Goal: Complete application form

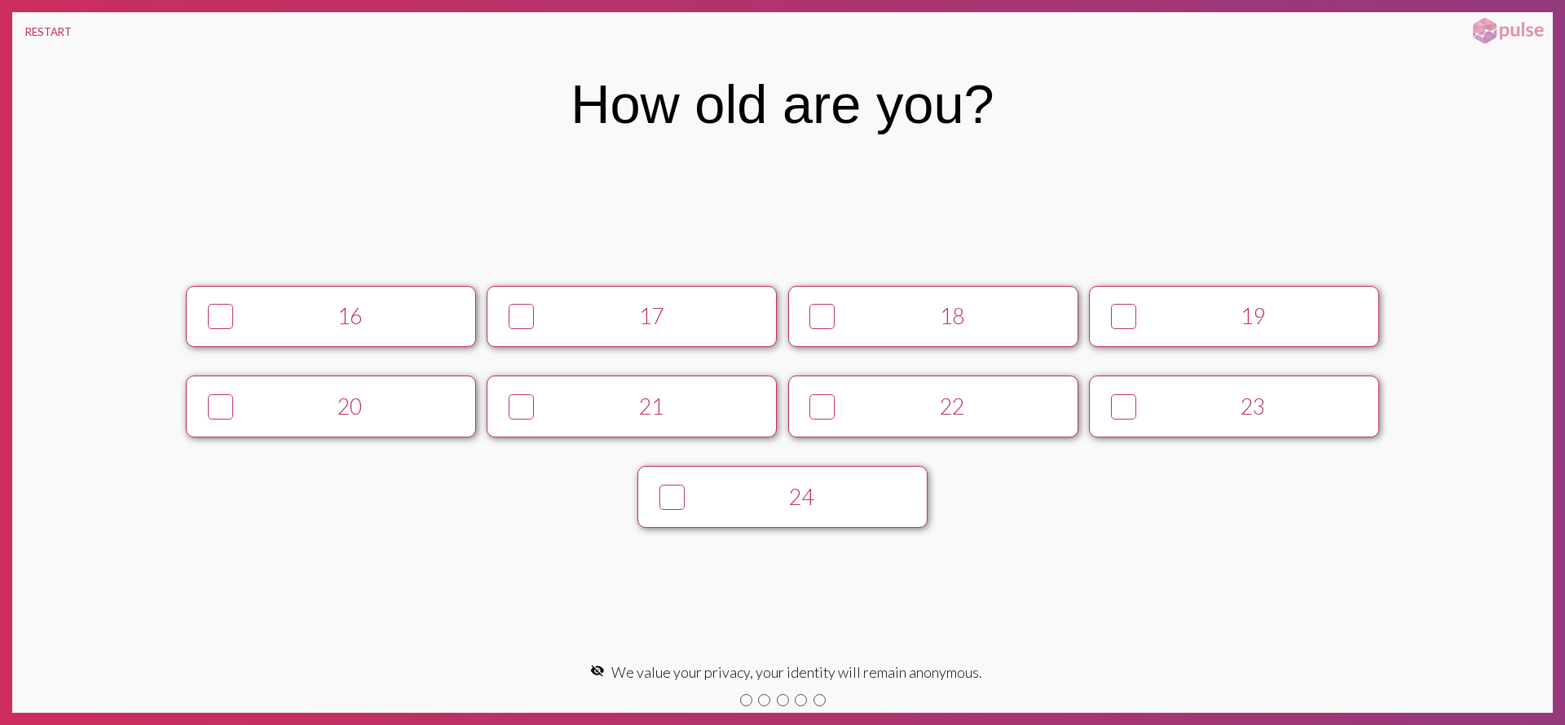
drag, startPoint x: 886, startPoint y: 414, endPoint x: 911, endPoint y: 425, distance: 27.4
click at [886, 415] on div "22" at bounding box center [952, 407] width 222 height 26
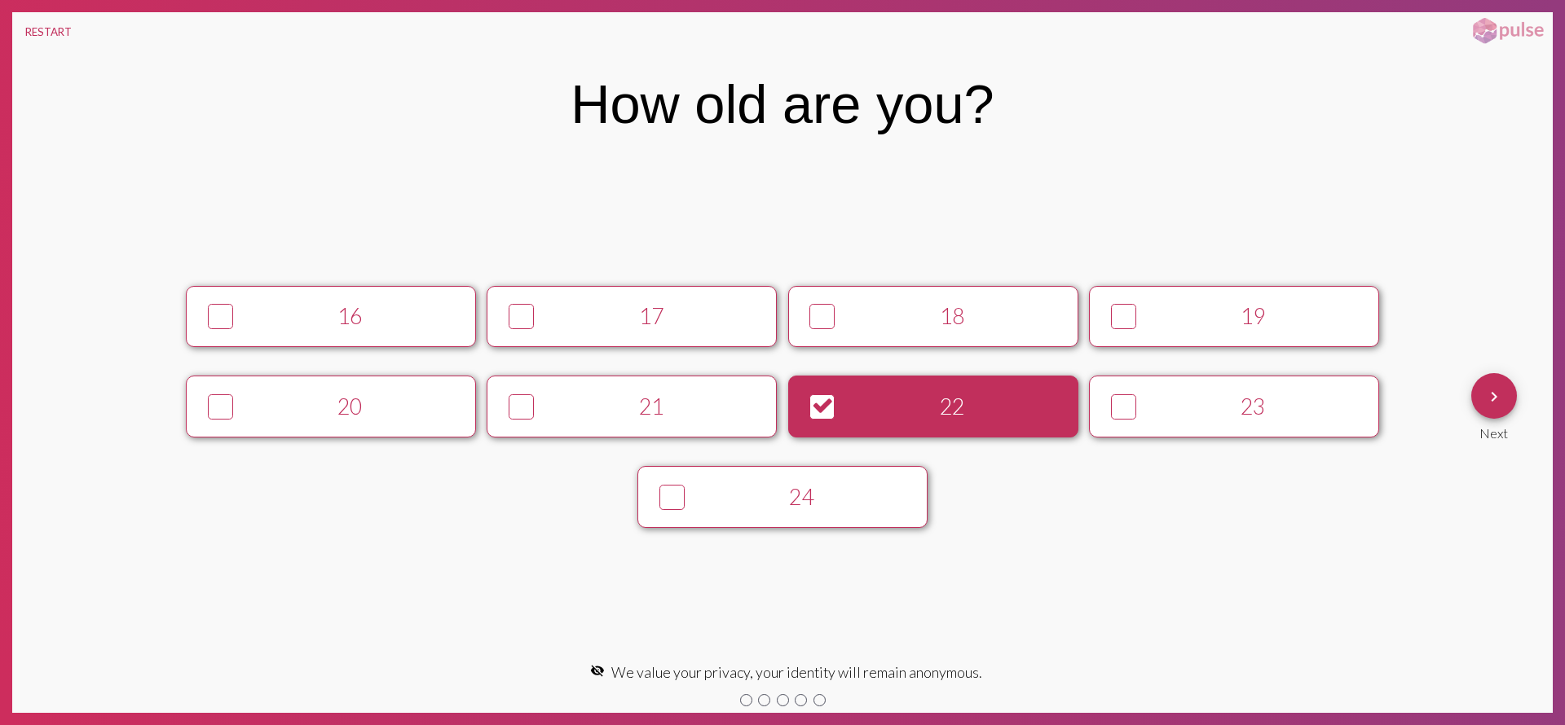
click at [1515, 408] on div "keyboard_arrow_right Next" at bounding box center [1494, 407] width 46 height 68
click at [1509, 406] on button "keyboard_arrow_right" at bounding box center [1494, 396] width 46 height 46
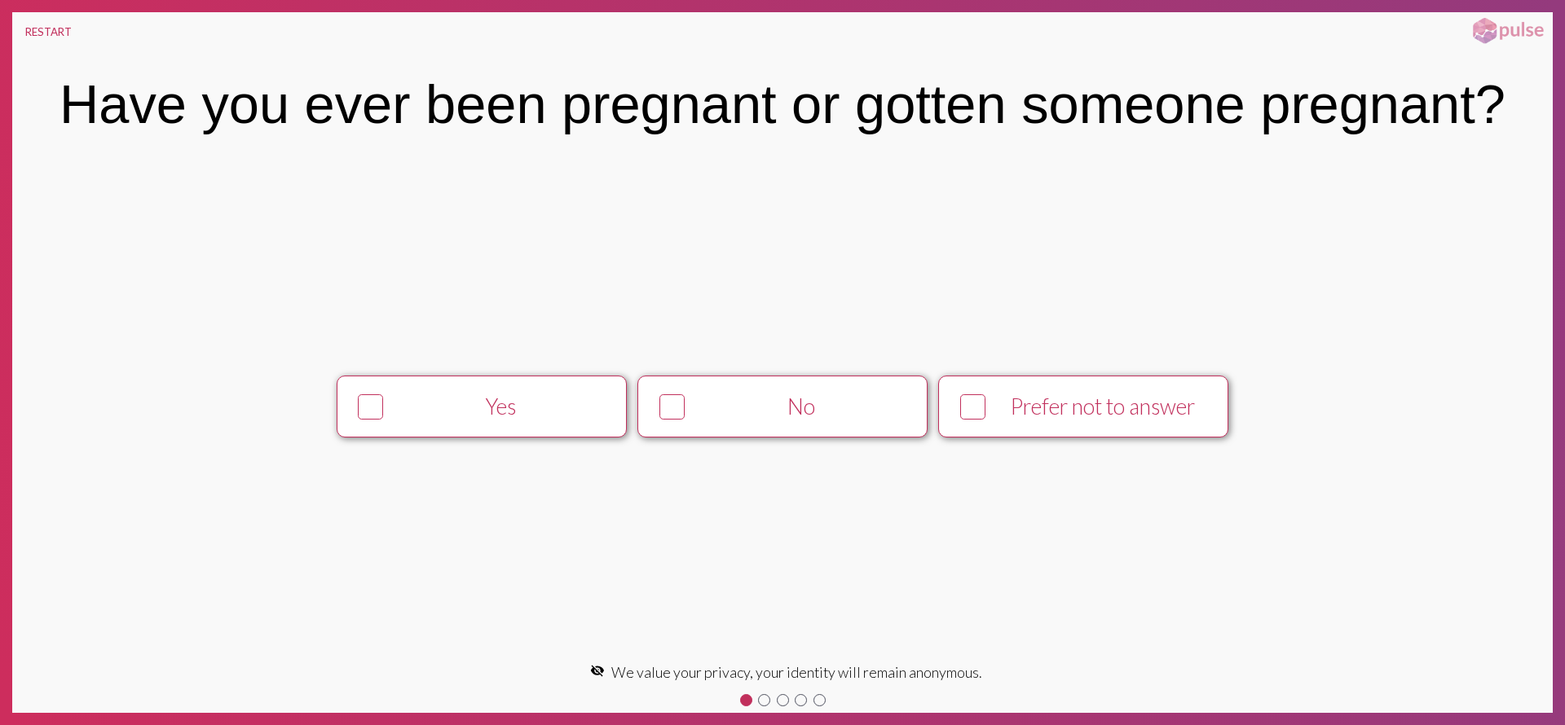
drag, startPoint x: 1008, startPoint y: 404, endPoint x: 1430, endPoint y: 417, distance: 422.4
click at [1011, 404] on div "Prefer not to answer" at bounding box center [1103, 407] width 222 height 26
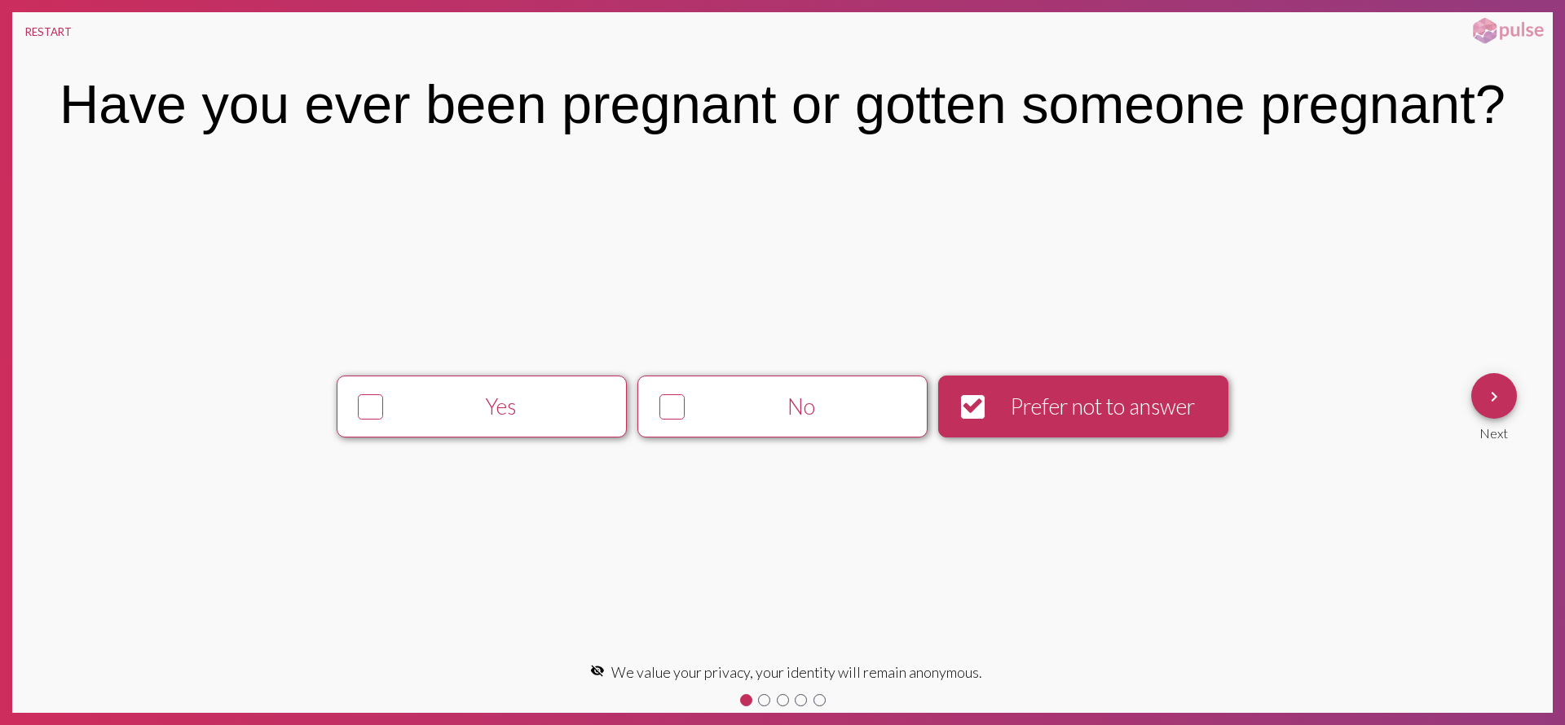
click at [1500, 407] on span "keyboard_arrow_right" at bounding box center [1494, 396] width 20 height 46
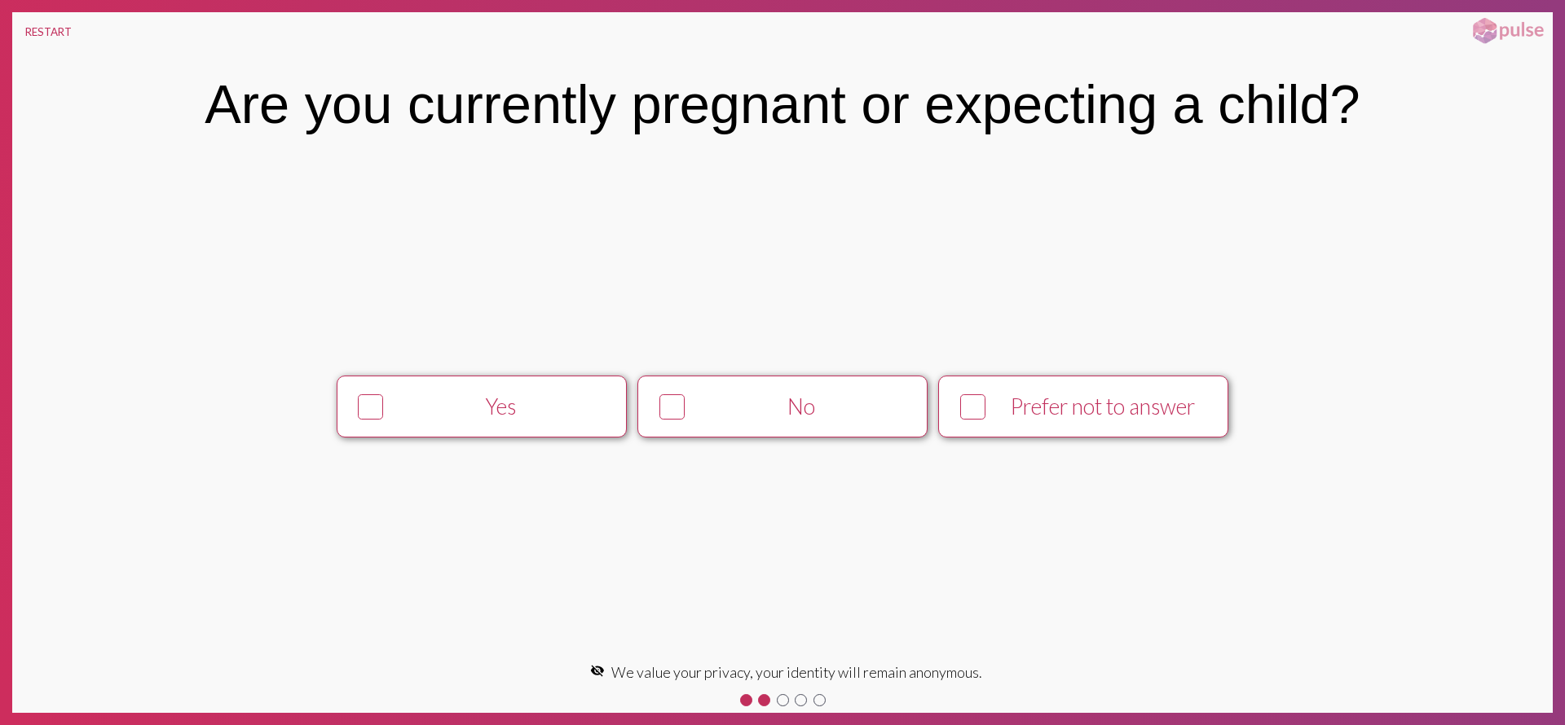
drag, startPoint x: 989, startPoint y: 412, endPoint x: 1546, endPoint y: 380, distance: 558.4
click at [989, 414] on div at bounding box center [973, 407] width 38 height 38
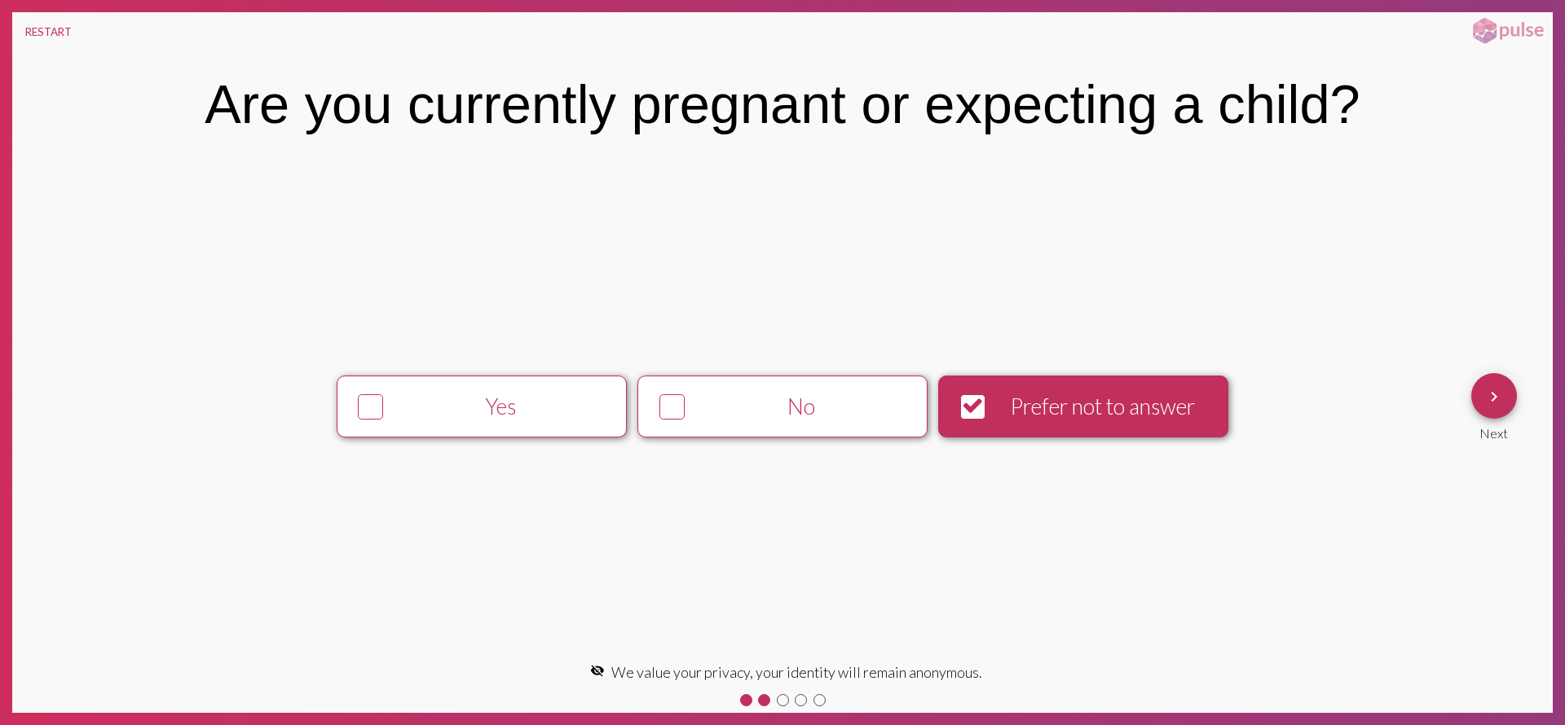
click at [1488, 394] on mat-icon "keyboard_arrow_right" at bounding box center [1494, 397] width 20 height 20
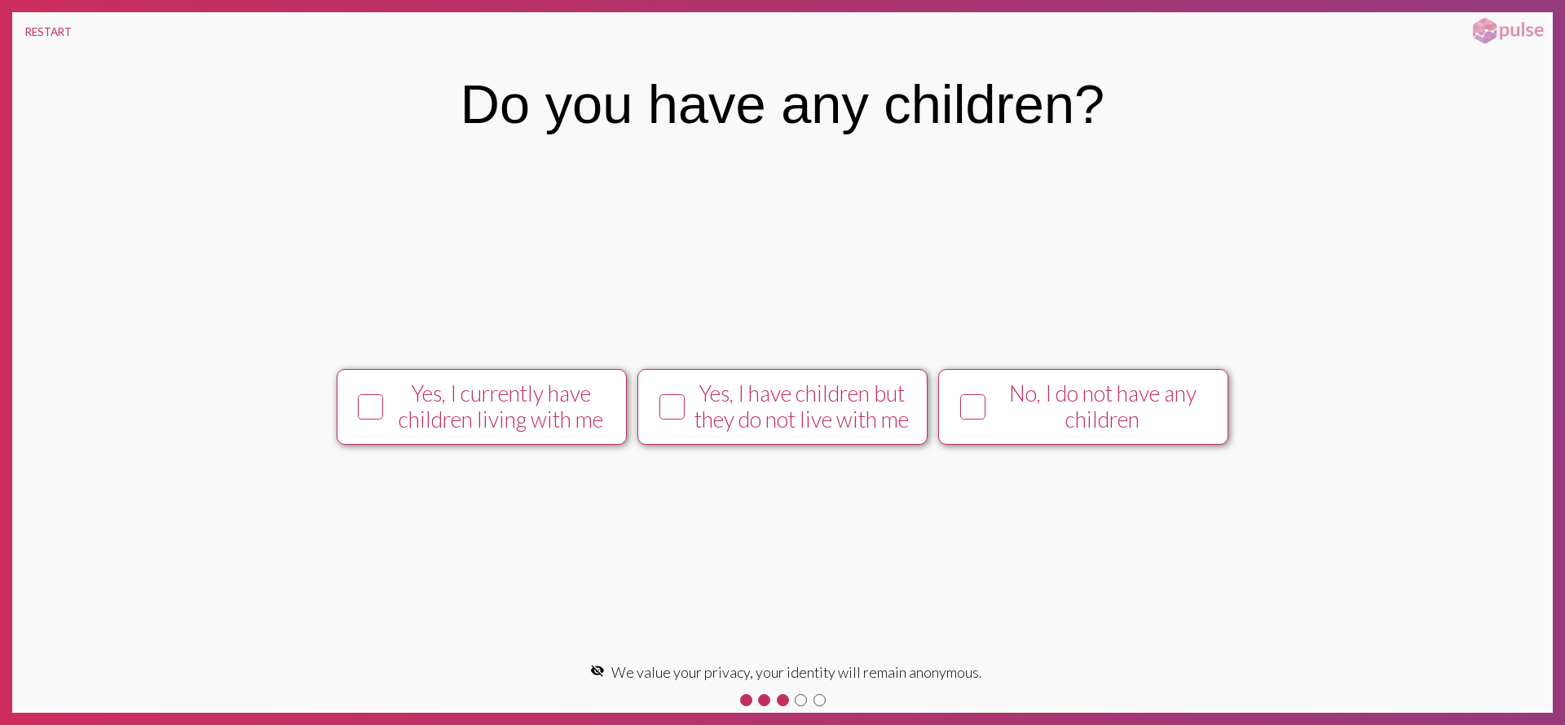
drag, startPoint x: 983, startPoint y: 413, endPoint x: 1205, endPoint y: 394, distance: 222.6
click at [984, 413] on div at bounding box center [972, 406] width 25 height 25
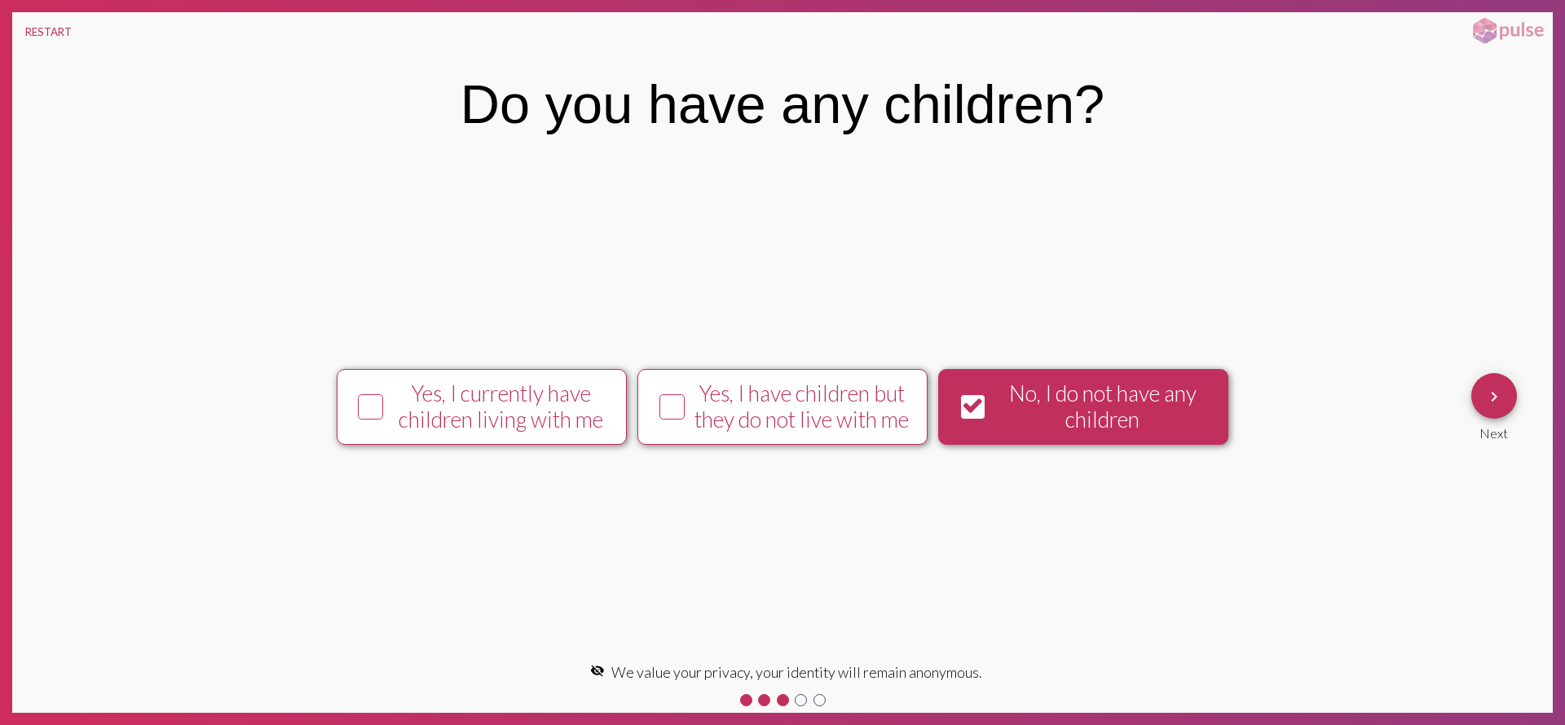
click at [1509, 392] on button "keyboard_arrow_right" at bounding box center [1494, 396] width 46 height 46
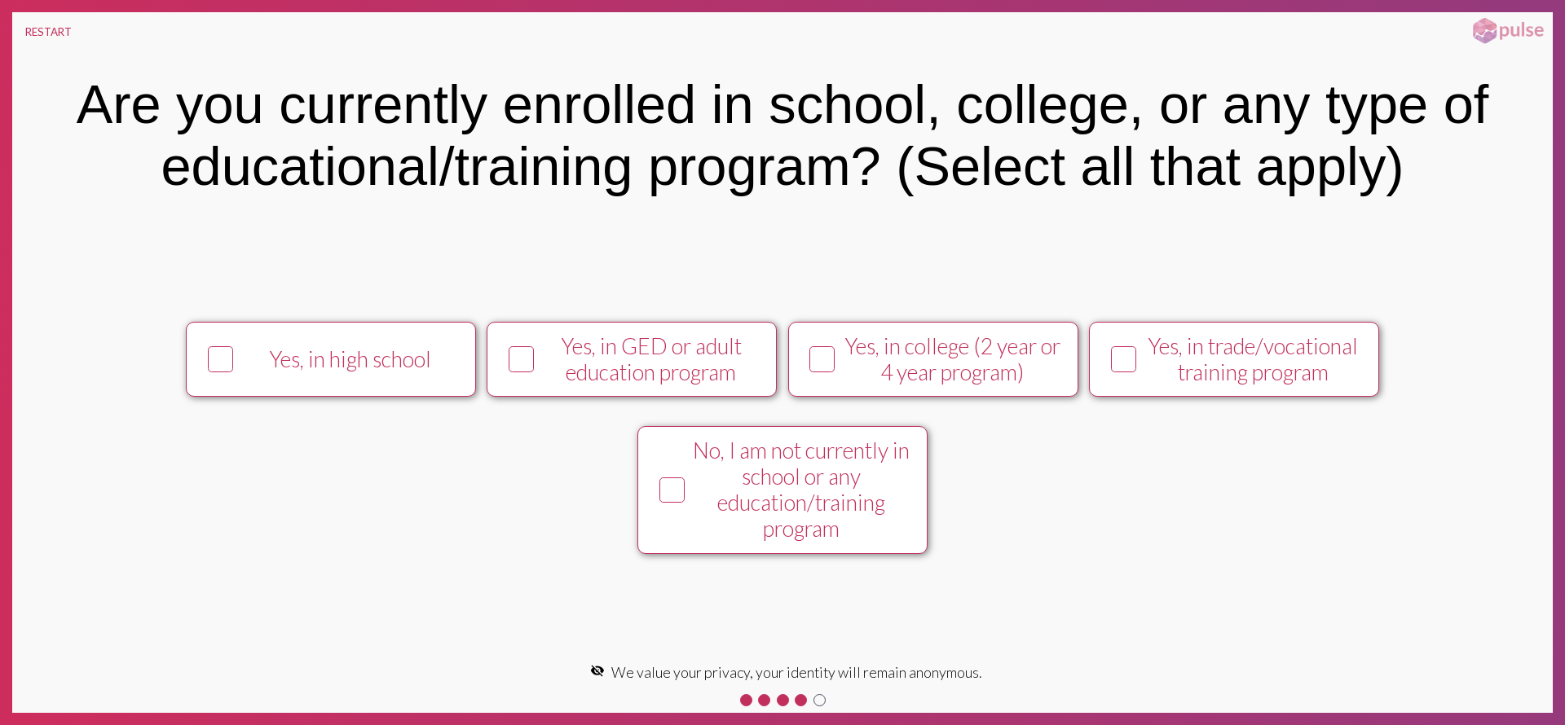
click at [919, 357] on div "Yes, in college (2 year or 4 year program)" at bounding box center [952, 359] width 222 height 52
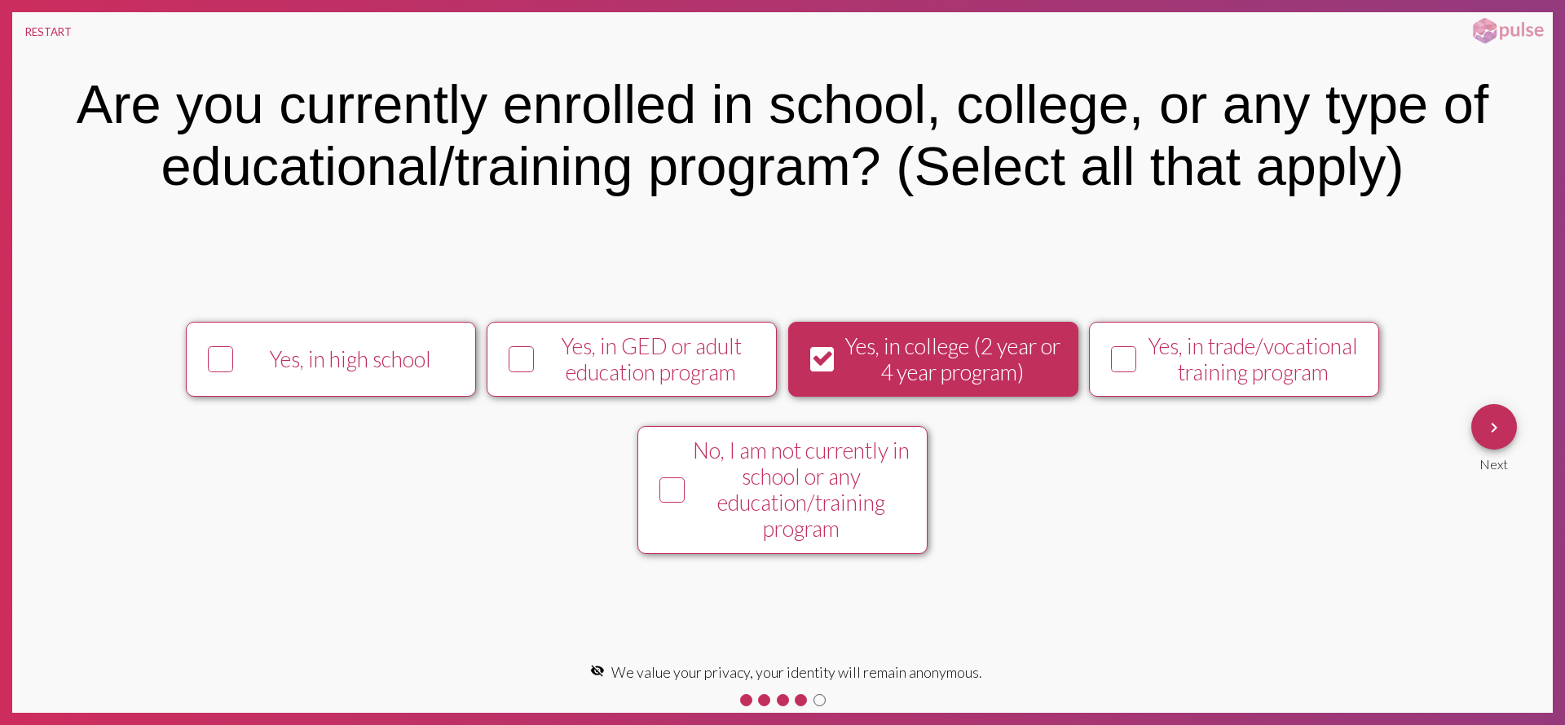
click at [646, 360] on div "Yes, in GED or adult education program" at bounding box center [651, 359] width 222 height 52
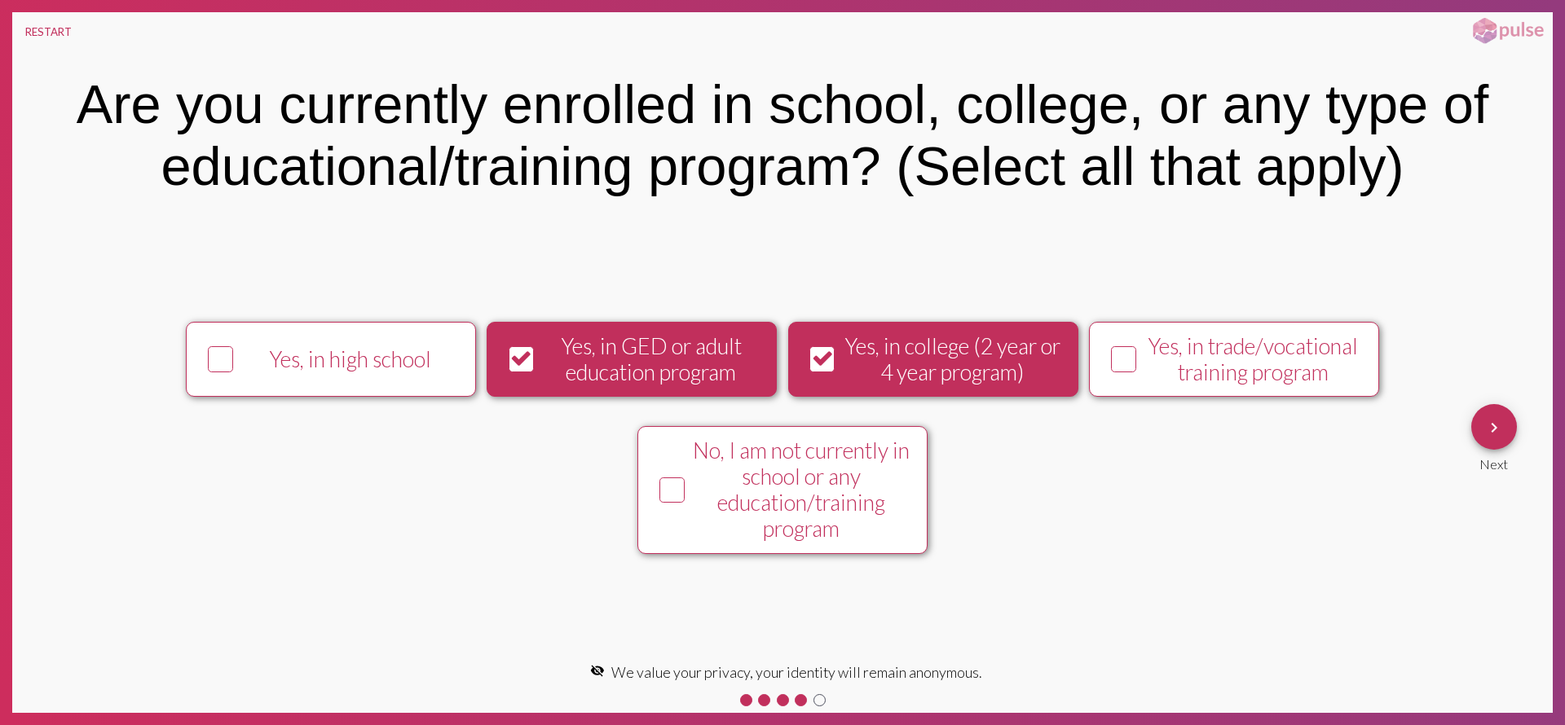
click at [1509, 427] on button "keyboard_arrow_right" at bounding box center [1494, 427] width 46 height 46
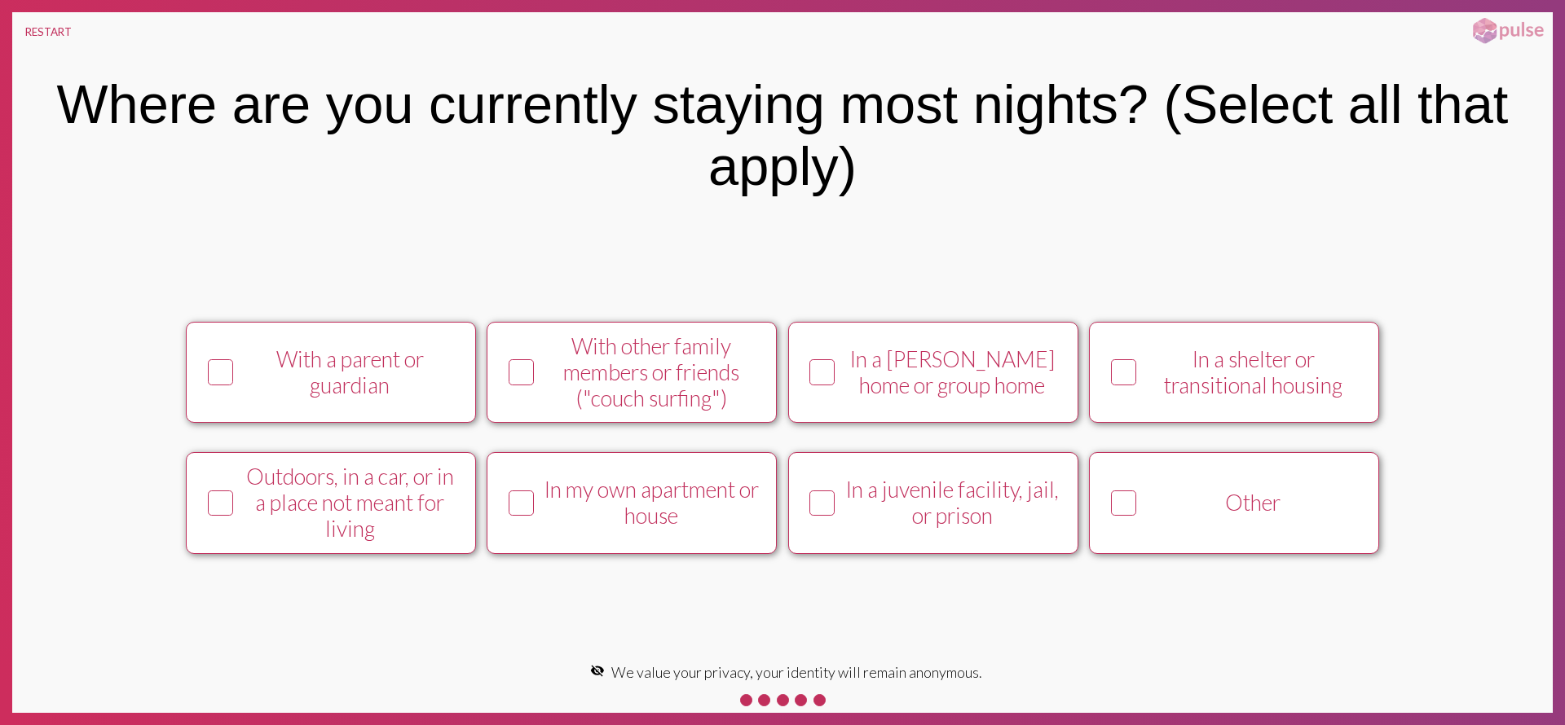
click at [1132, 509] on icon at bounding box center [1123, 503] width 21 height 23
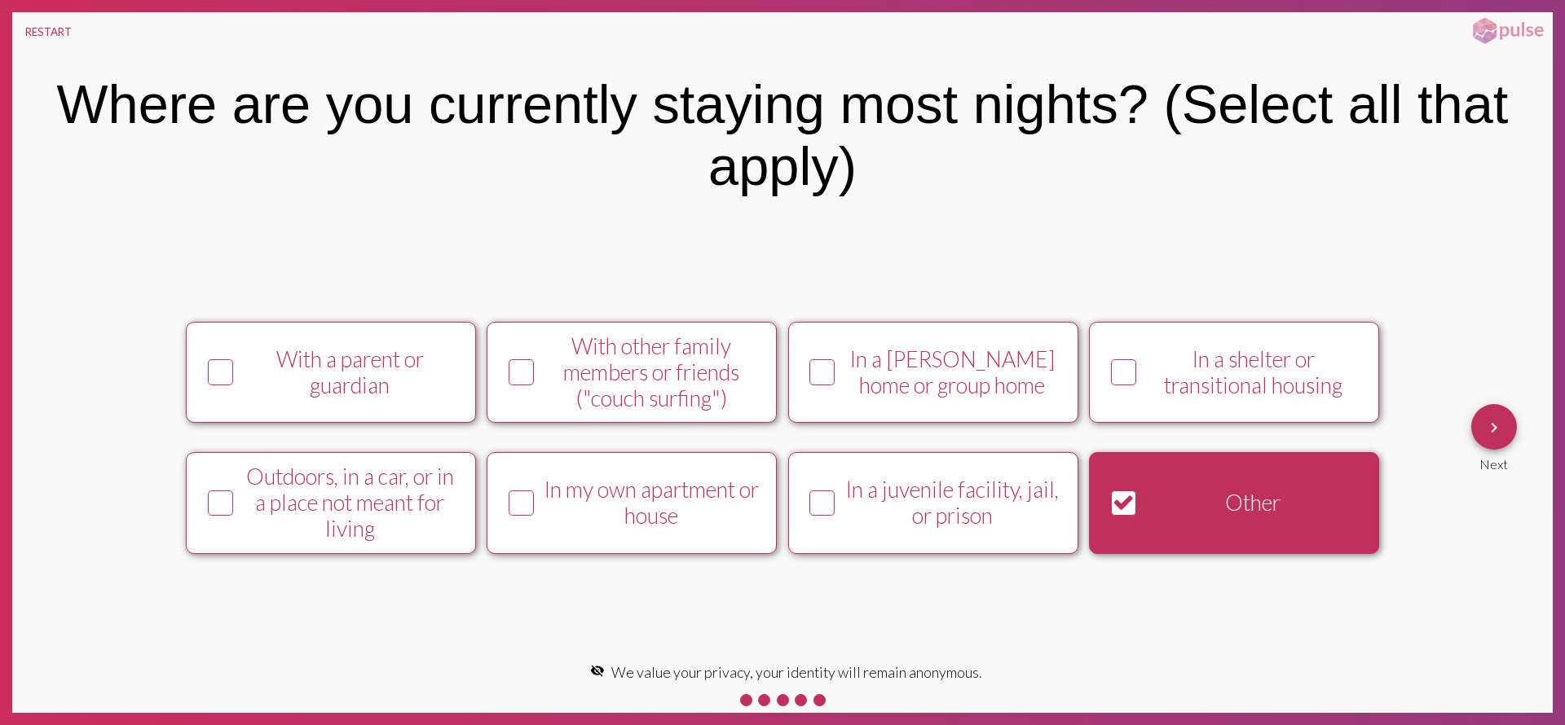
click at [1497, 421] on mat-icon "keyboard_arrow_right" at bounding box center [1494, 428] width 20 height 20
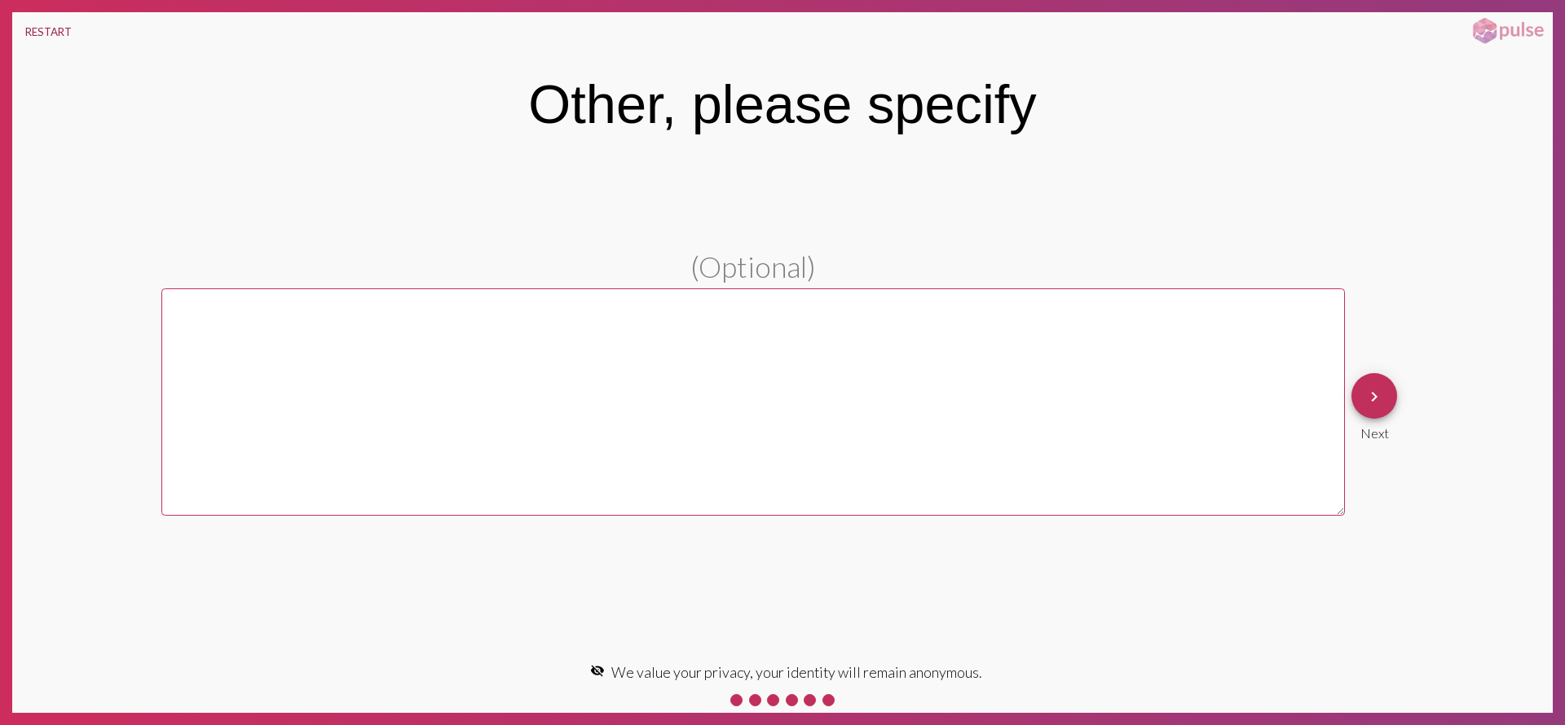
click at [23, 34] on button "RESTART" at bounding box center [48, 31] width 73 height 39
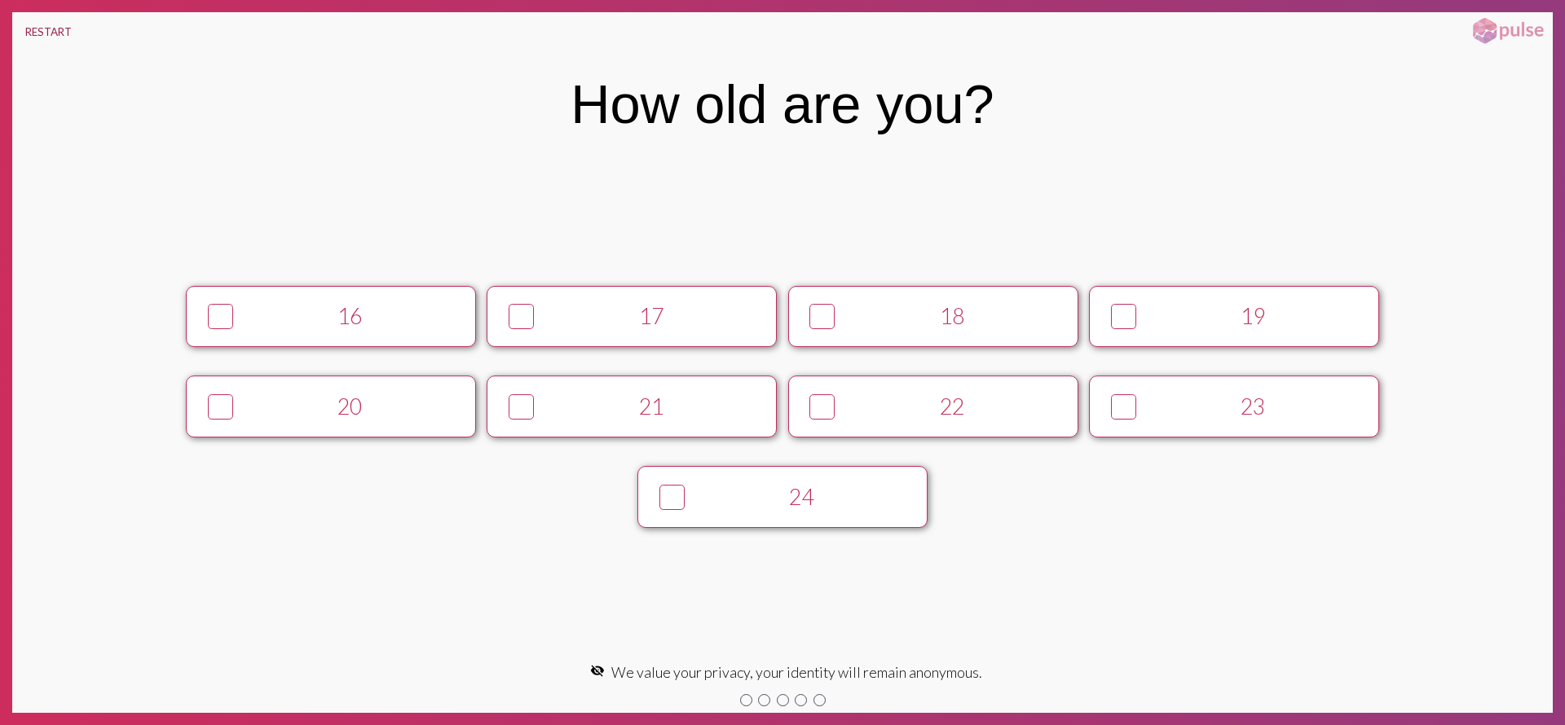
click at [33, 33] on button "RESTART" at bounding box center [48, 31] width 73 height 39
click at [1243, 318] on div "19" at bounding box center [1254, 316] width 222 height 26
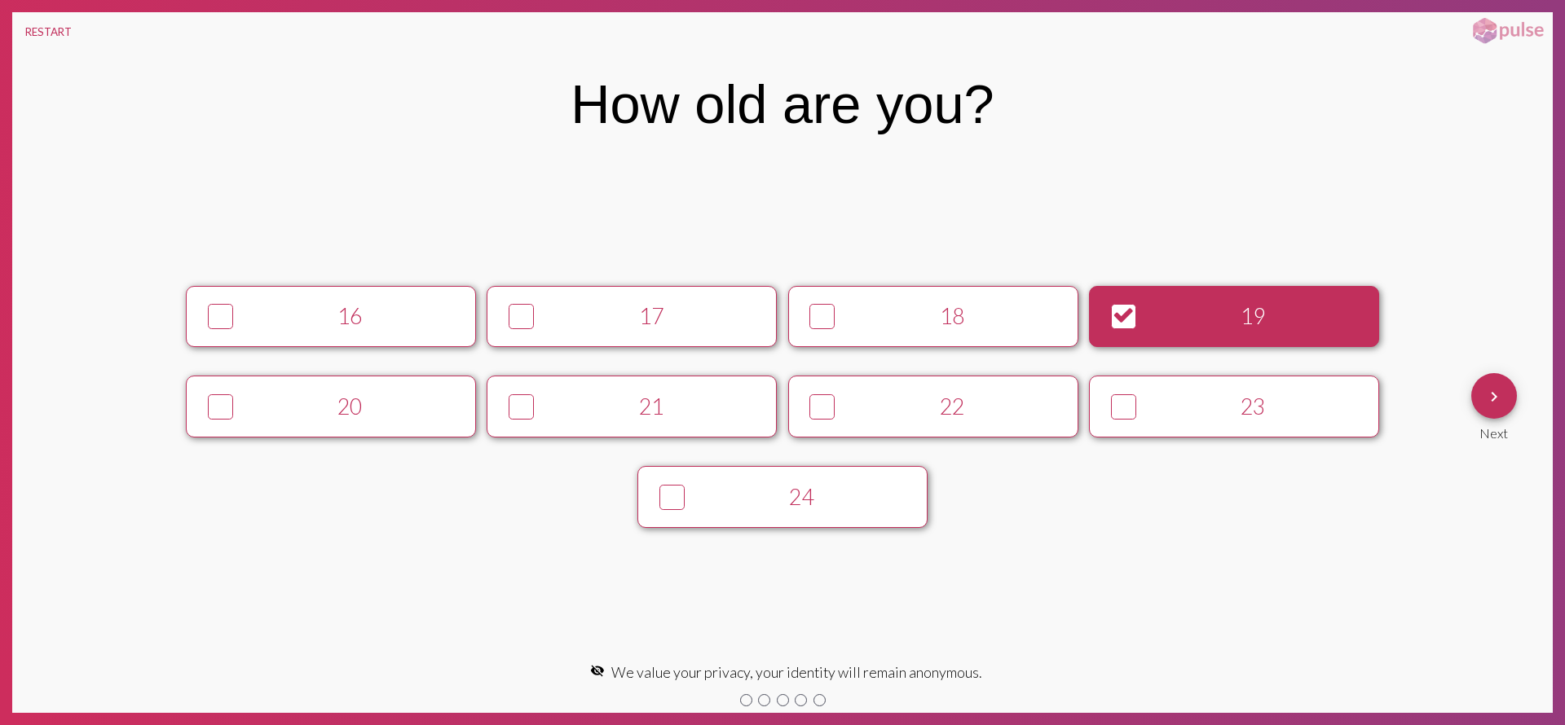
click at [1514, 403] on button "keyboard_arrow_right" at bounding box center [1494, 396] width 46 height 46
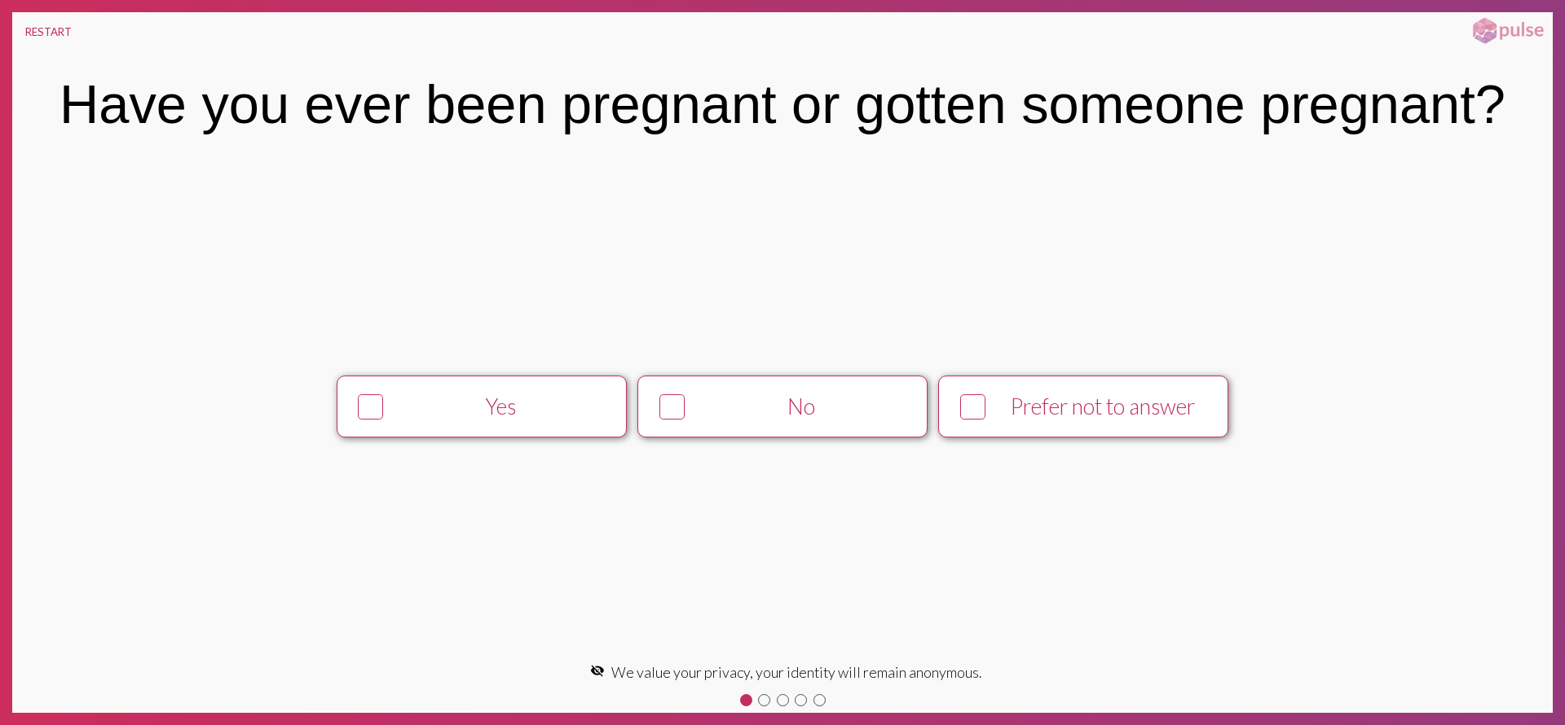
drag, startPoint x: 1173, startPoint y: 421, endPoint x: 1564, endPoint y: 419, distance: 391.2
click at [1196, 422] on button "Prefer not to answer" at bounding box center [1083, 406] width 290 height 61
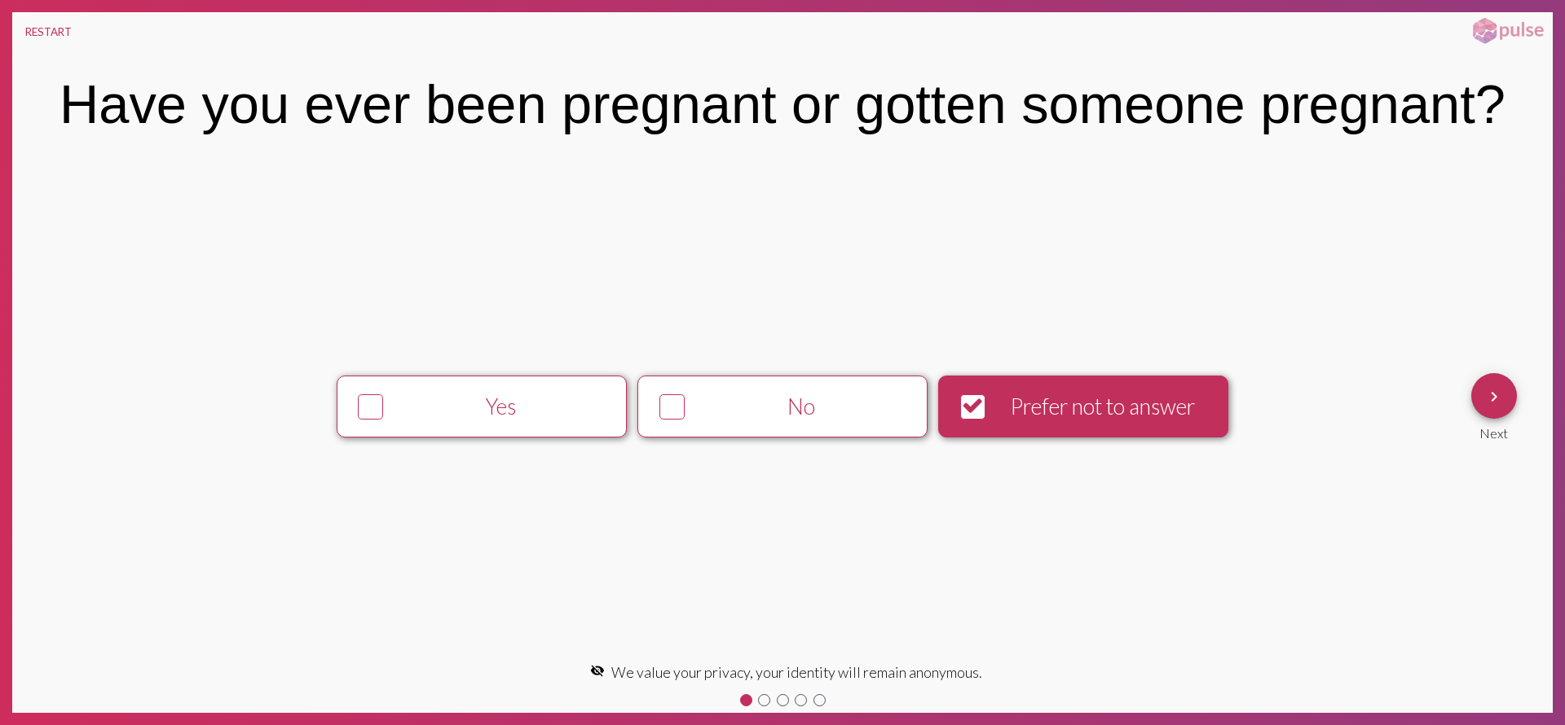
drag, startPoint x: 1494, startPoint y: 408, endPoint x: 1478, endPoint y: 407, distance: 15.5
click at [1492, 408] on span "keyboard_arrow_right" at bounding box center [1494, 396] width 20 height 46
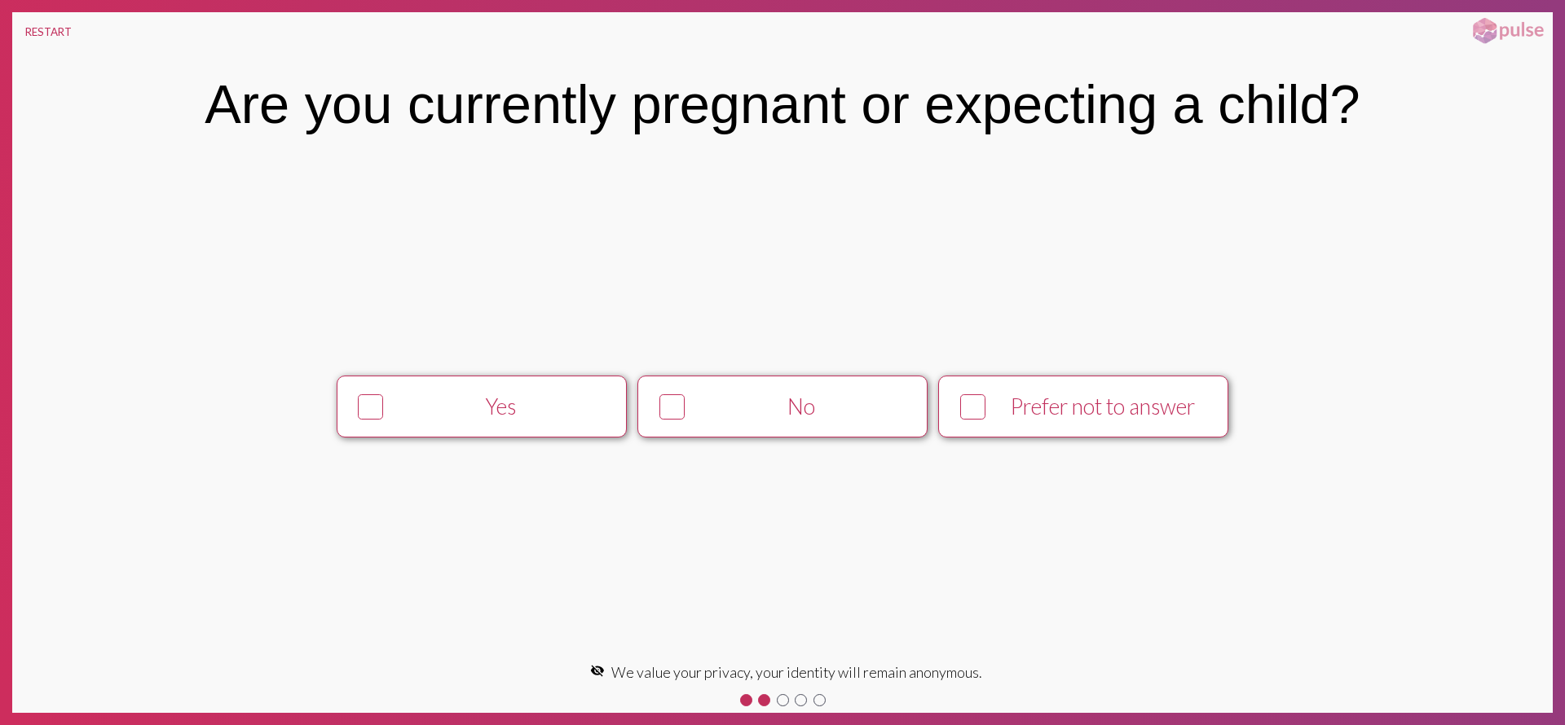
click at [1023, 406] on div "Prefer not to answer" at bounding box center [1103, 407] width 222 height 26
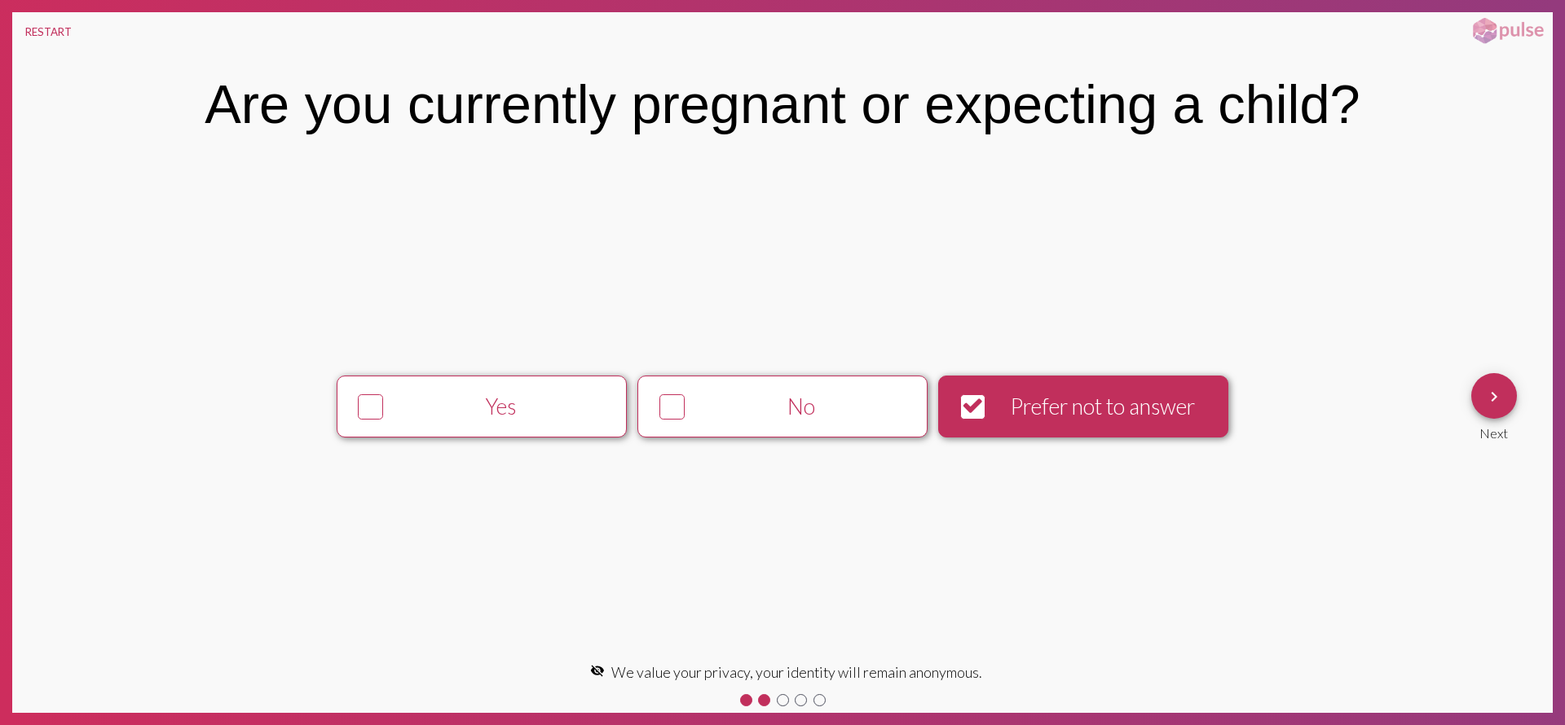
click at [1492, 404] on mat-icon "keyboard_arrow_right" at bounding box center [1494, 397] width 20 height 20
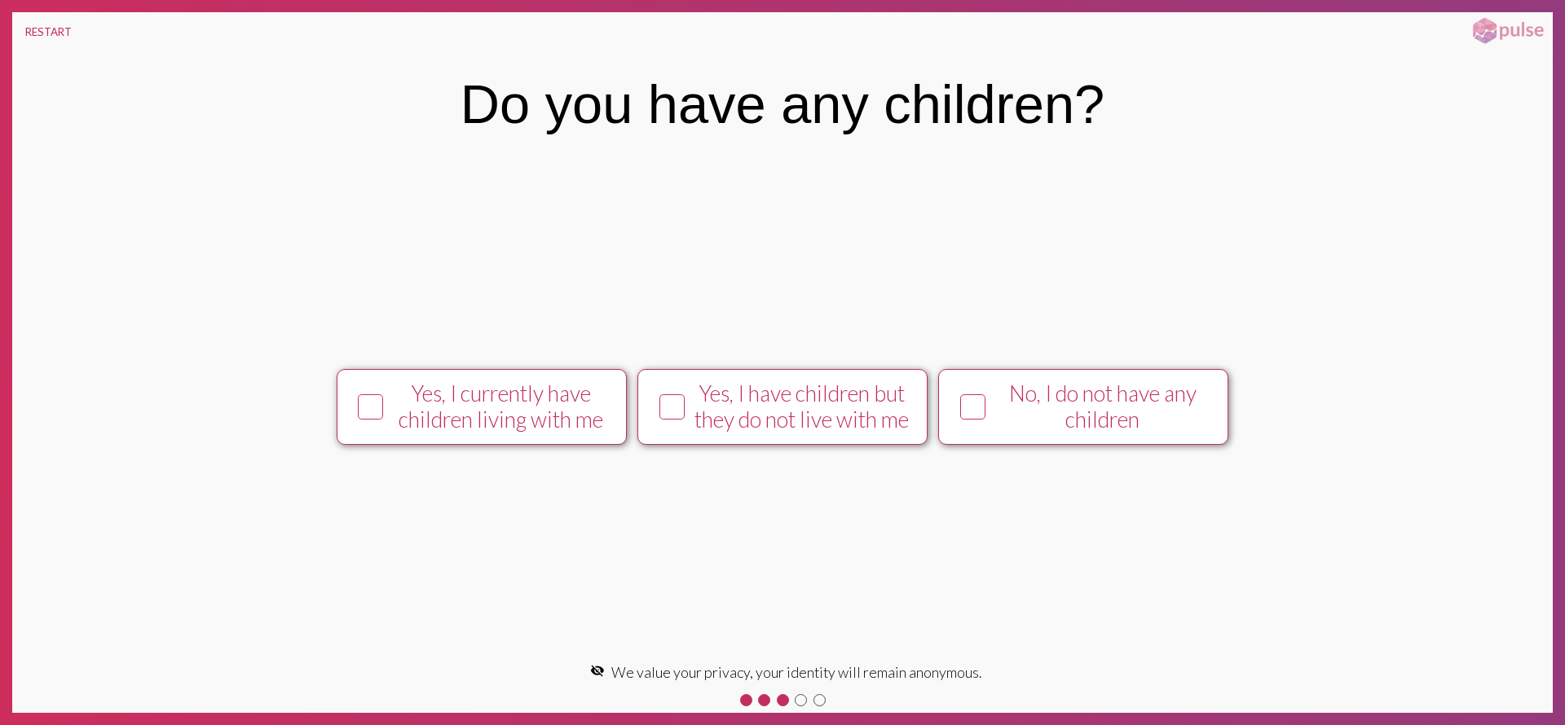
drag, startPoint x: 1016, startPoint y: 396, endPoint x: 1090, endPoint y: 406, distance: 74.8
click at [1016, 396] on div "No, I do not have any children" at bounding box center [1103, 407] width 222 height 52
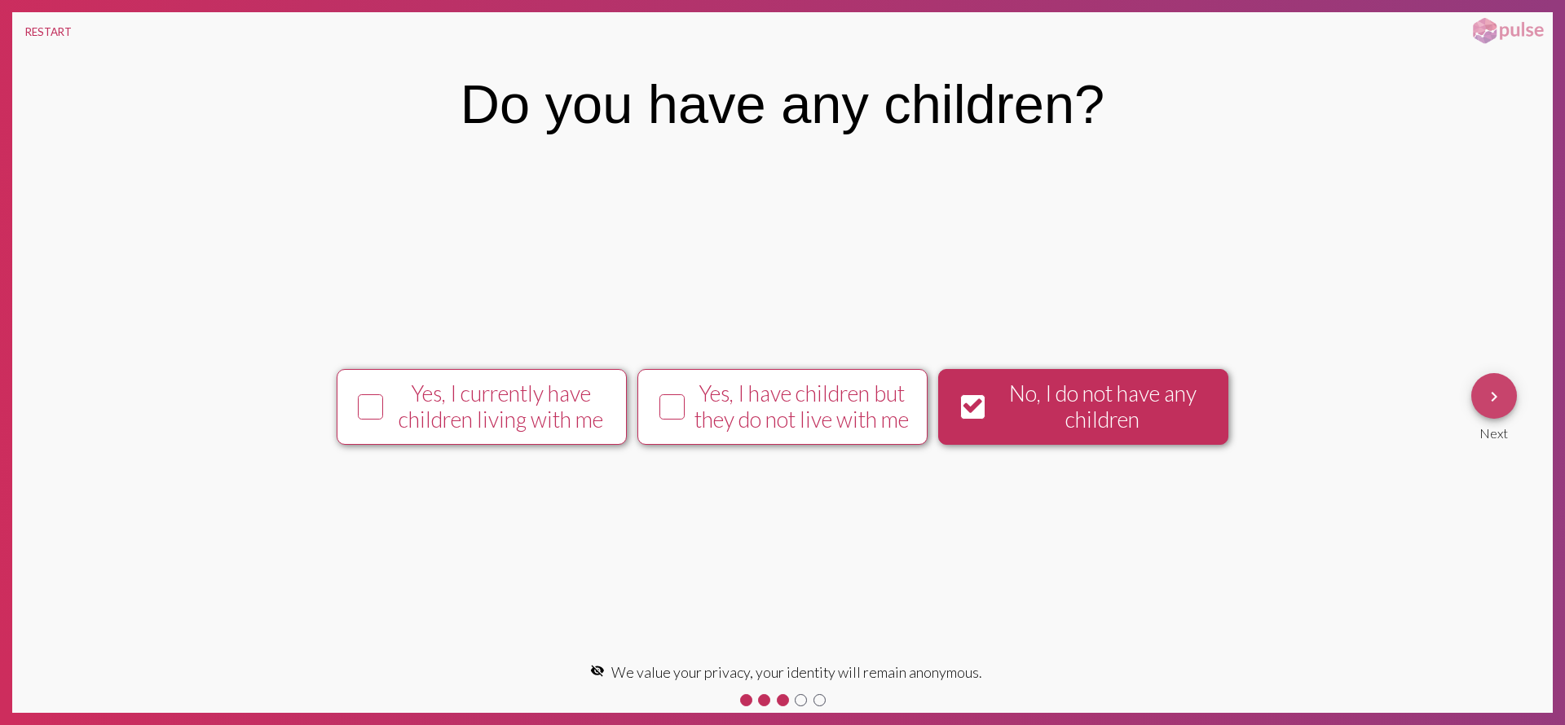
click at [1498, 399] on mat-icon "keyboard_arrow_right" at bounding box center [1494, 397] width 20 height 20
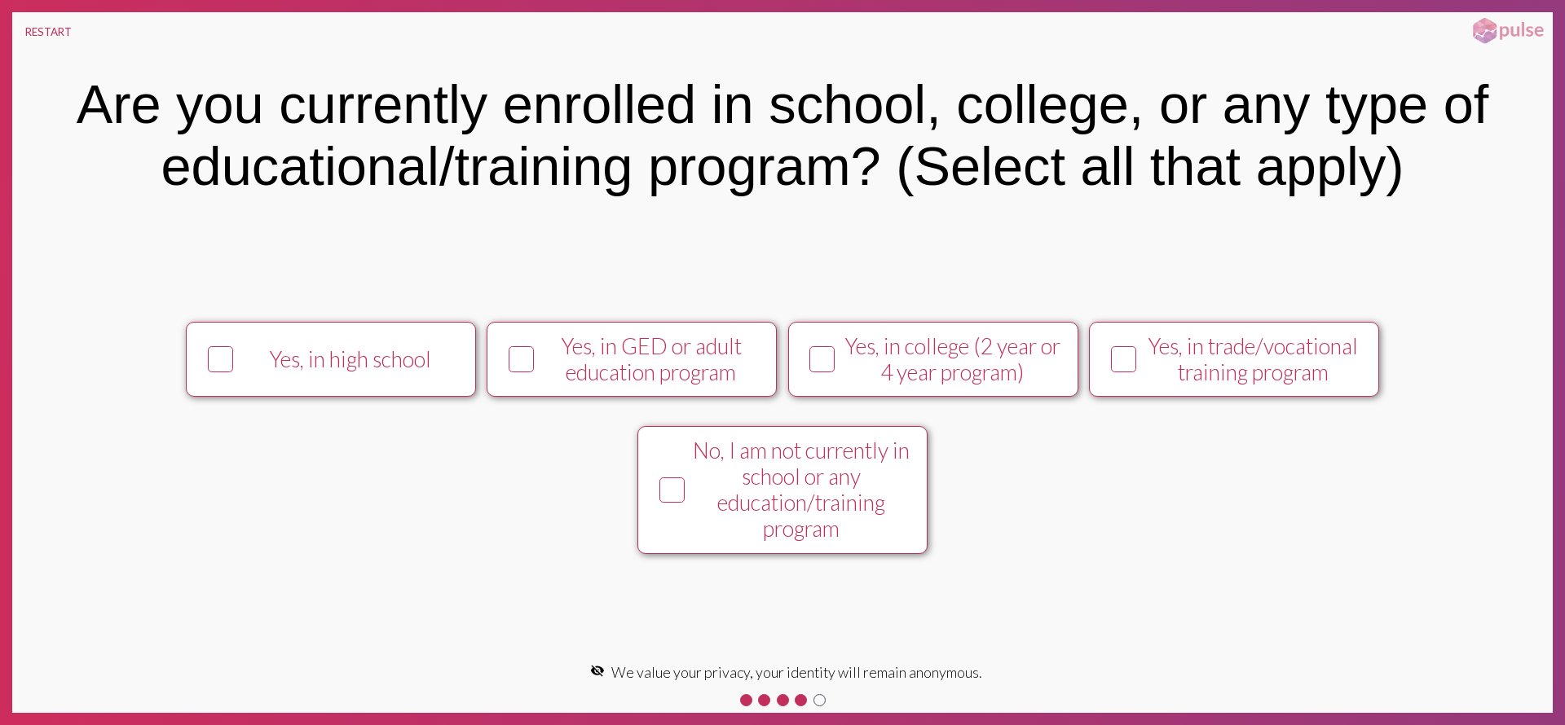
drag, startPoint x: 1016, startPoint y: 369, endPoint x: 1334, endPoint y: 394, distance: 318.9
click at [1025, 370] on div "Yes, in college (2 year or 4 year program)" at bounding box center [952, 359] width 222 height 52
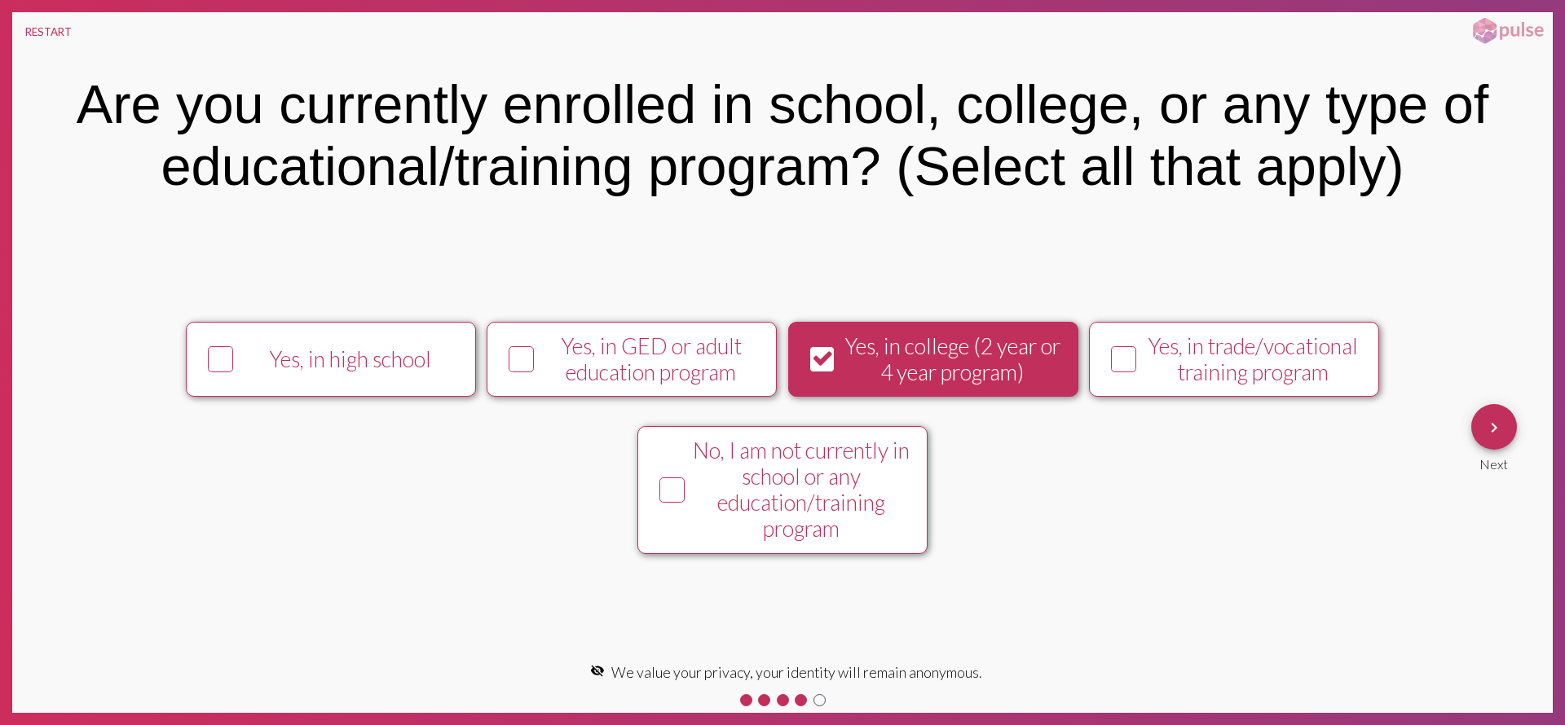
click at [1498, 427] on mat-icon "keyboard_arrow_right" at bounding box center [1494, 428] width 20 height 20
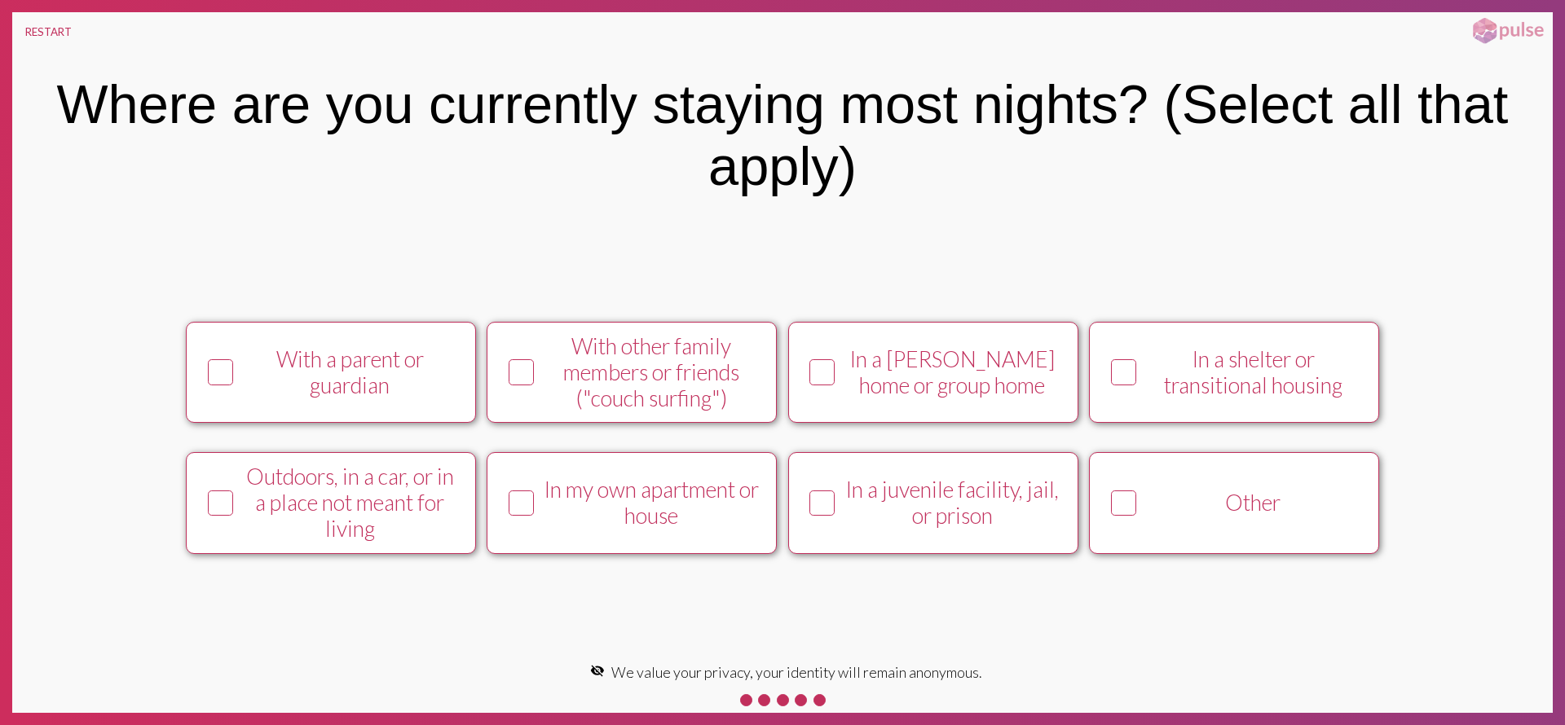
click at [831, 507] on icon at bounding box center [822, 503] width 21 height 23
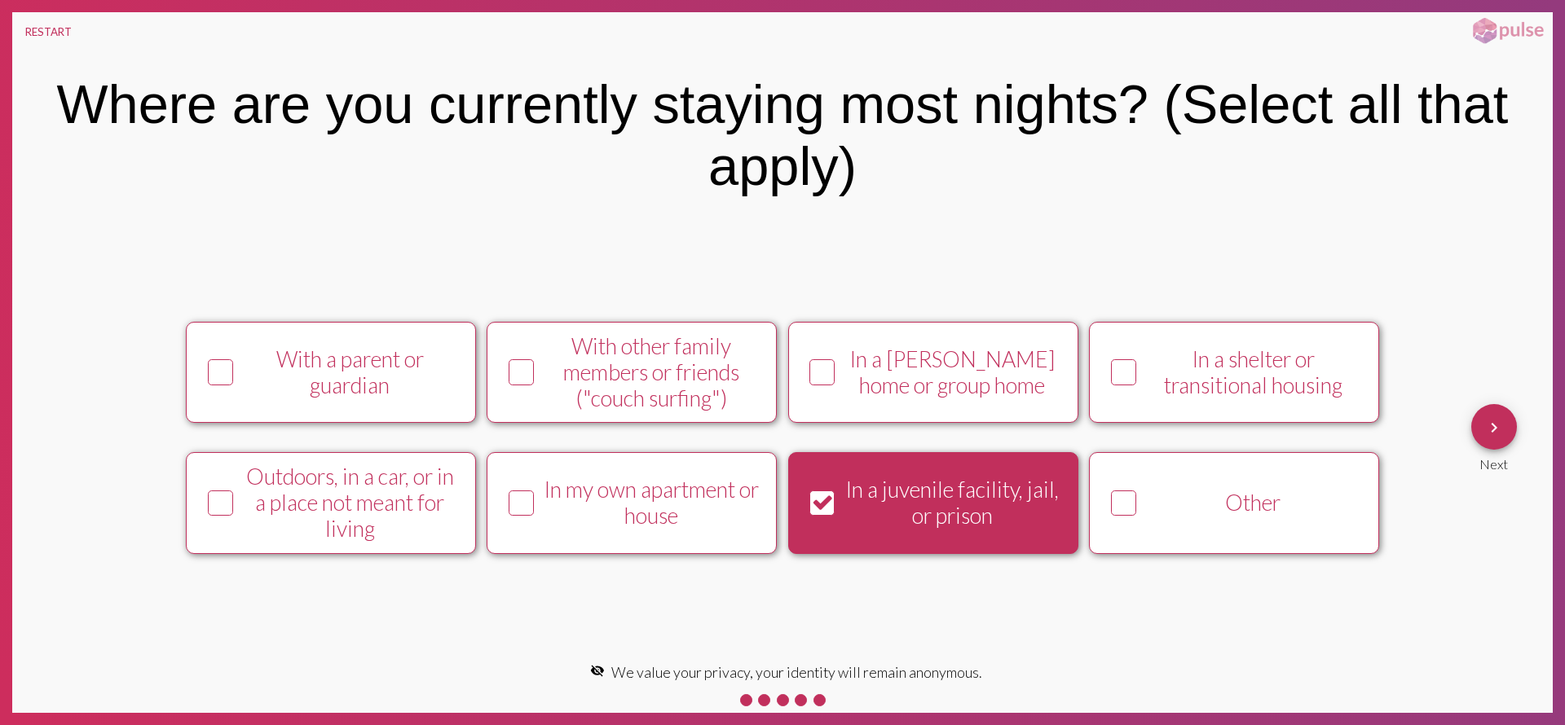
click at [1492, 425] on mat-icon "keyboard_arrow_right" at bounding box center [1494, 428] width 20 height 20
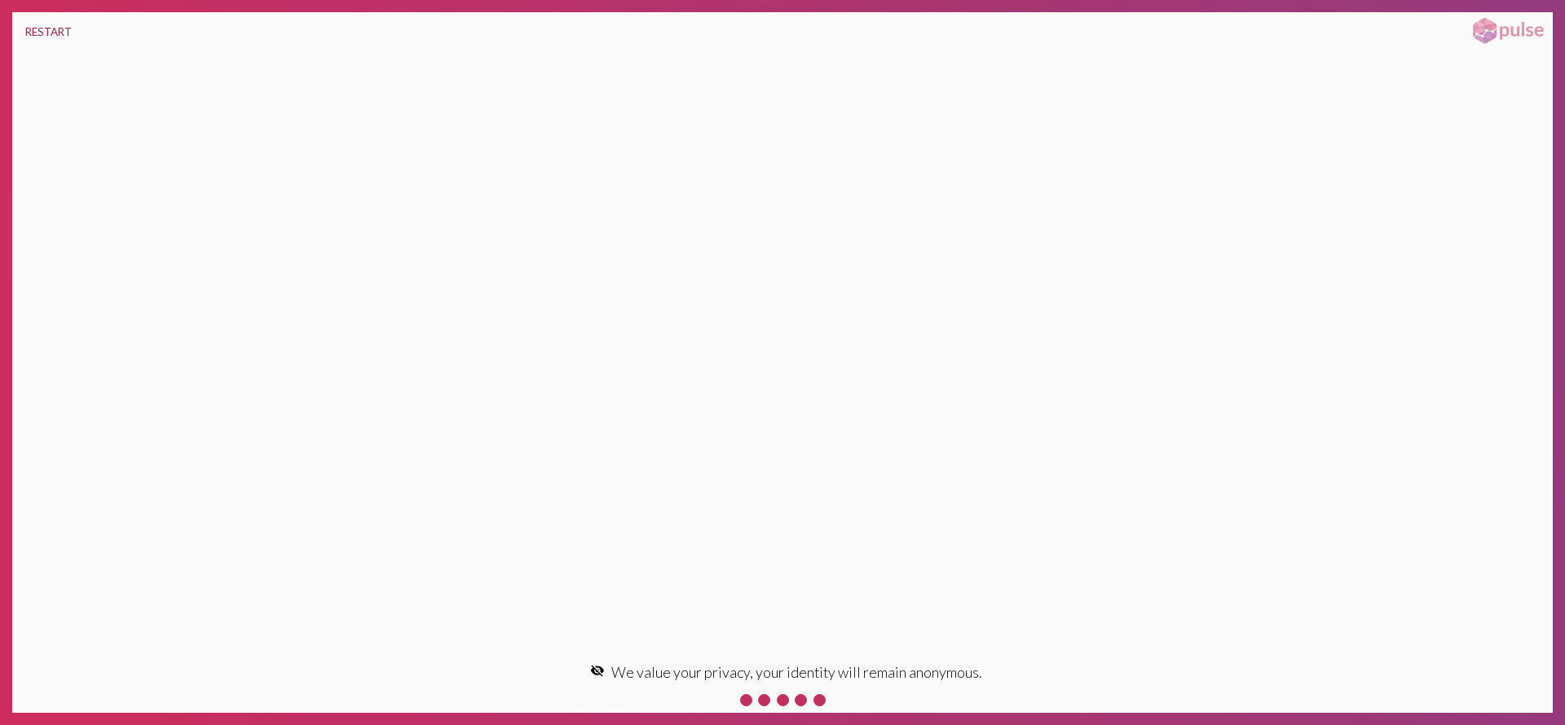
click at [32, 30] on button "RESTART" at bounding box center [48, 31] width 73 height 39
